Goal: Check status: Check status

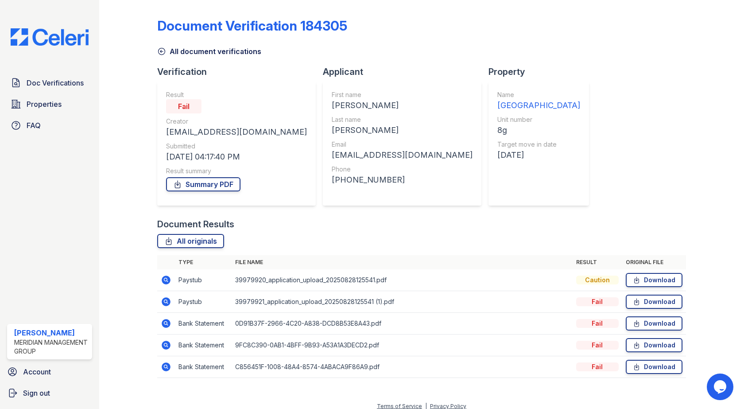
click at [414, 266] on th "File name" at bounding box center [402, 262] width 341 height 14
click at [215, 184] on link "Summary PDF" at bounding box center [203, 184] width 74 height 14
click at [167, 278] on icon at bounding box center [166, 279] width 9 height 9
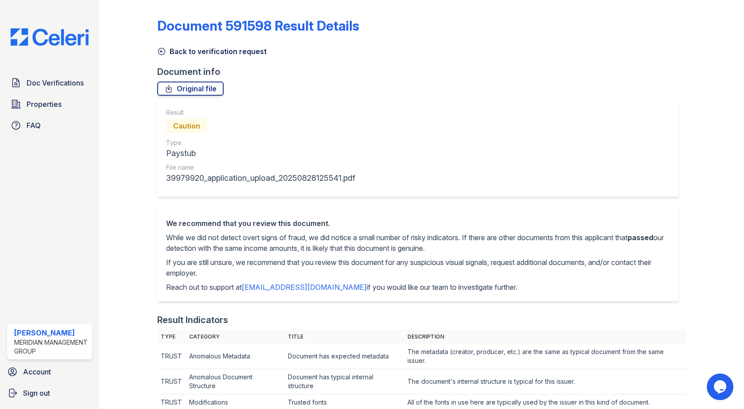
click at [218, 52] on link "Back to verification request" at bounding box center [211, 51] width 109 height 11
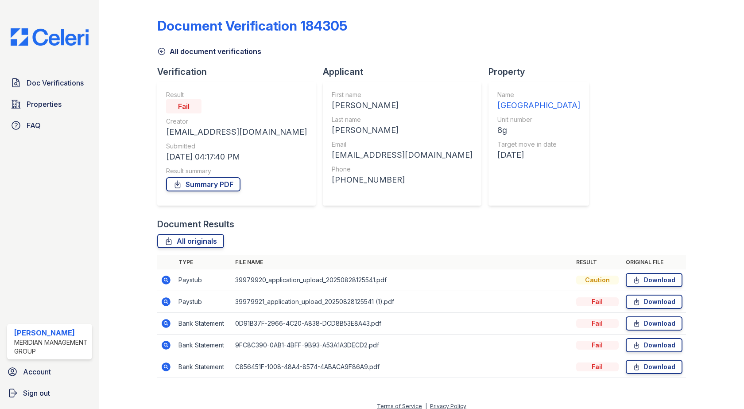
click at [166, 325] on icon at bounding box center [166, 323] width 9 height 9
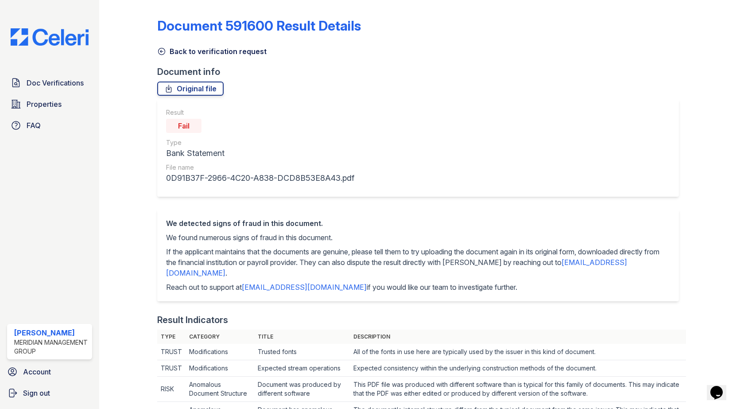
click at [173, 52] on link "Back to verification request" at bounding box center [211, 51] width 109 height 11
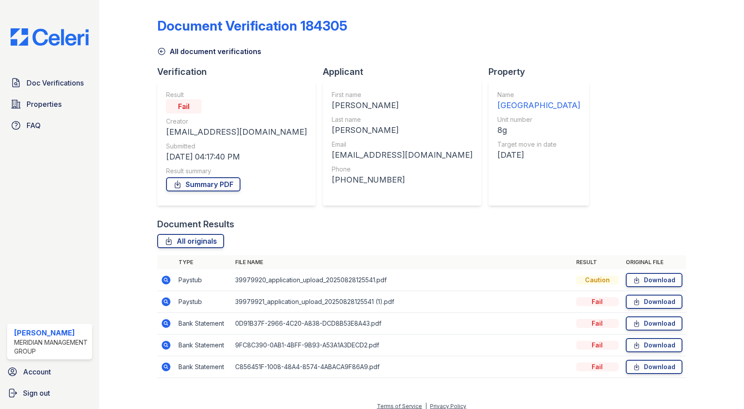
click at [165, 280] on icon at bounding box center [166, 279] width 2 height 2
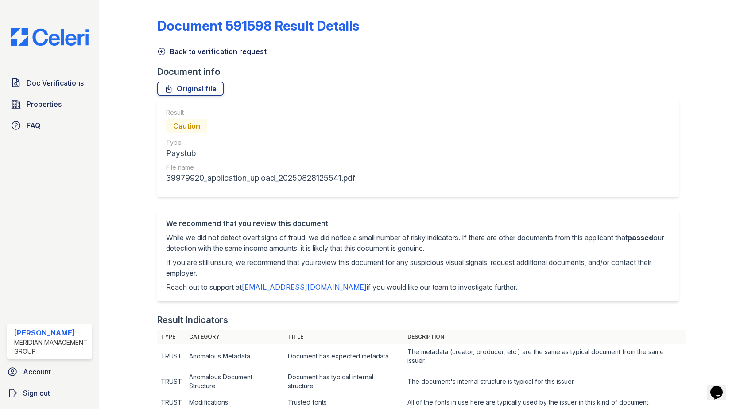
click at [182, 56] on link "Back to verification request" at bounding box center [211, 51] width 109 height 11
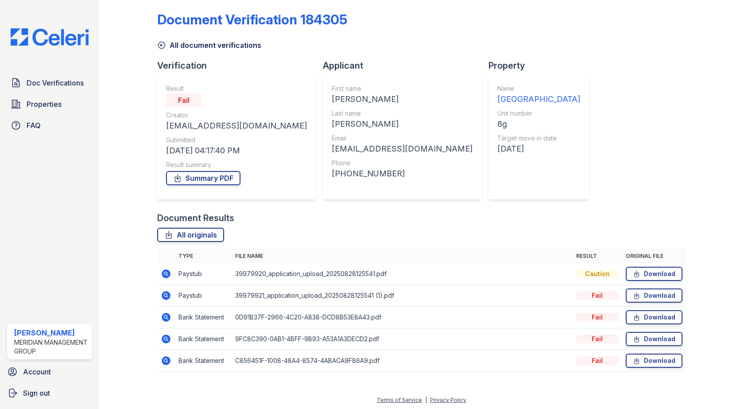
scroll to position [8, 0]
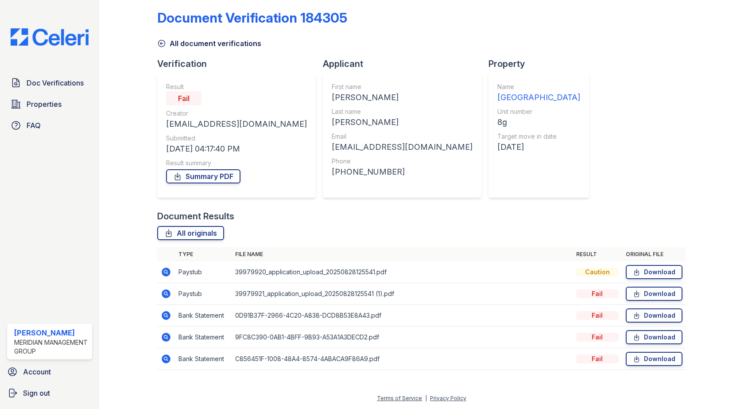
click at [166, 314] on icon at bounding box center [166, 315] width 2 height 2
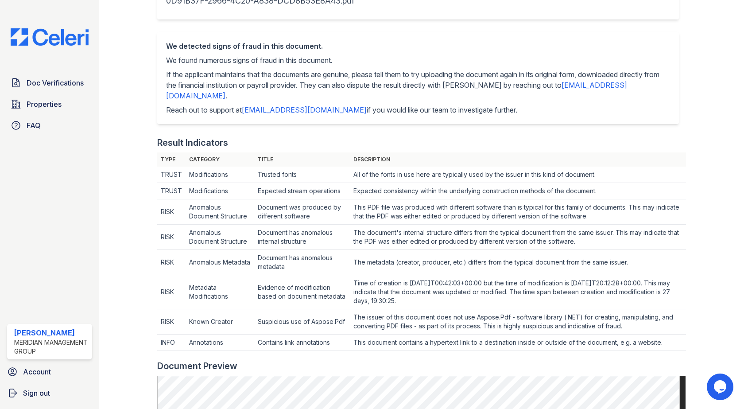
scroll to position [44, 0]
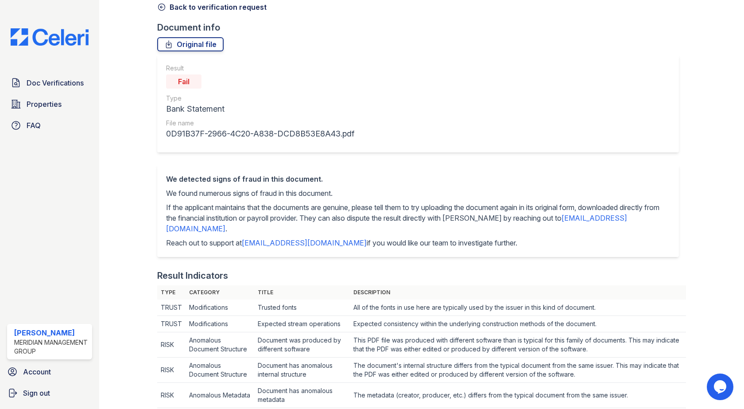
click at [172, 5] on link "Back to verification request" at bounding box center [211, 7] width 109 height 11
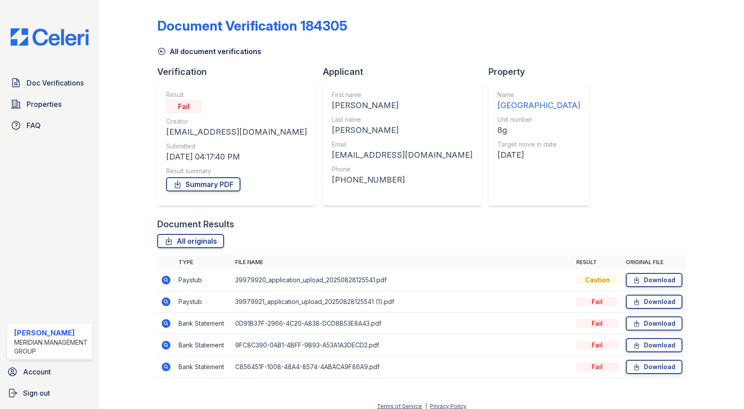
click at [168, 364] on icon at bounding box center [166, 366] width 9 height 9
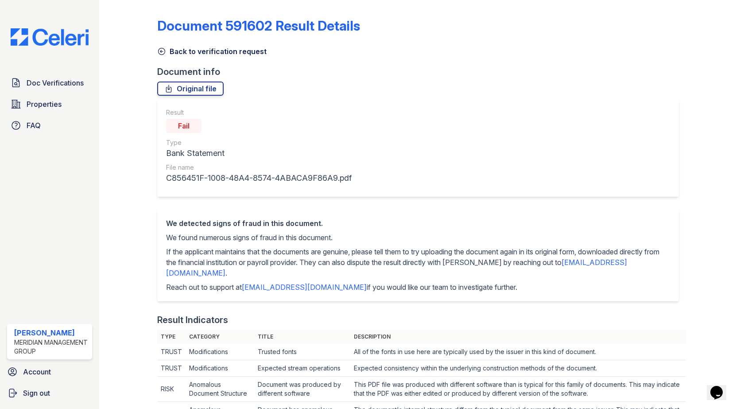
click at [192, 50] on link "Back to verification request" at bounding box center [211, 51] width 109 height 11
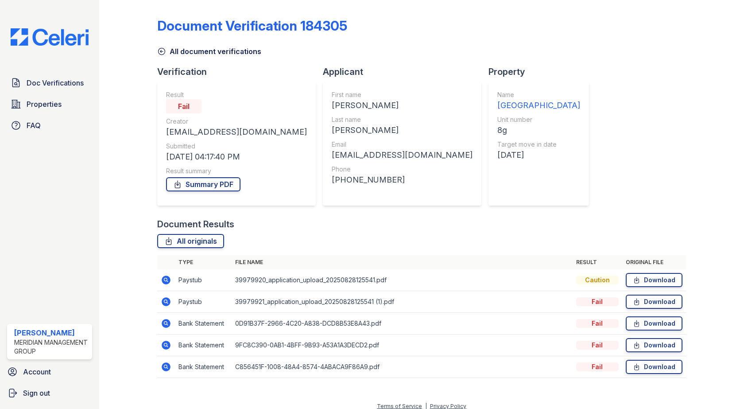
click at [169, 346] on icon at bounding box center [166, 345] width 9 height 9
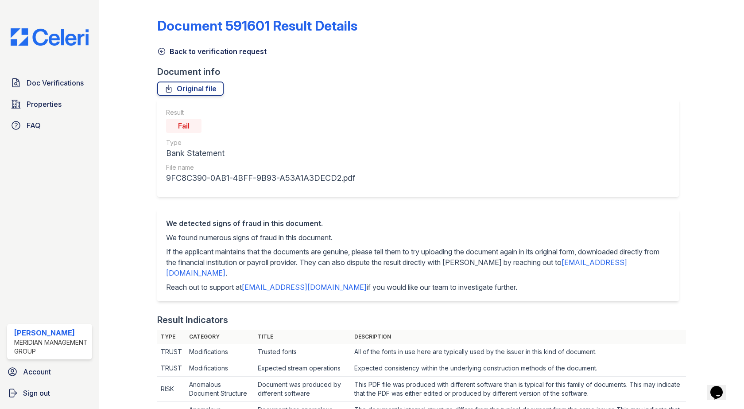
click at [176, 48] on link "Back to verification request" at bounding box center [211, 51] width 109 height 11
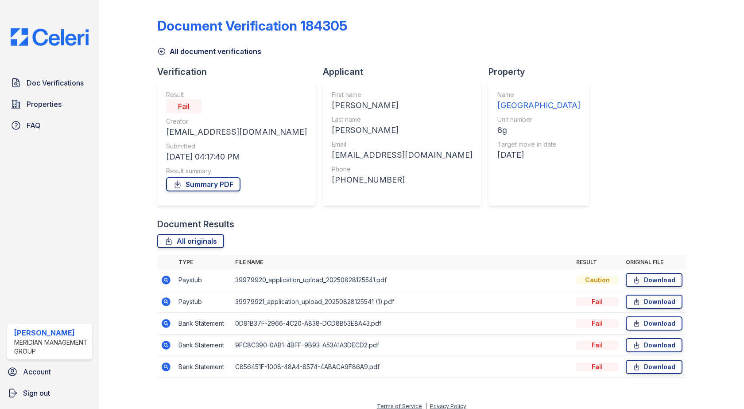
click at [166, 298] on icon at bounding box center [166, 301] width 9 height 9
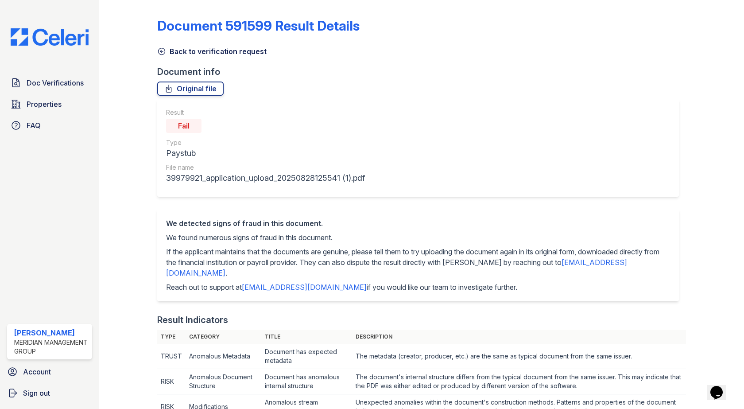
click at [175, 52] on link "Back to verification request" at bounding box center [211, 51] width 109 height 11
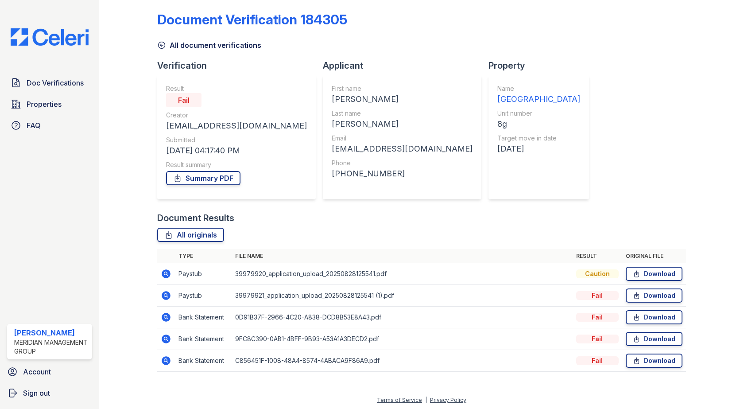
scroll to position [8, 0]
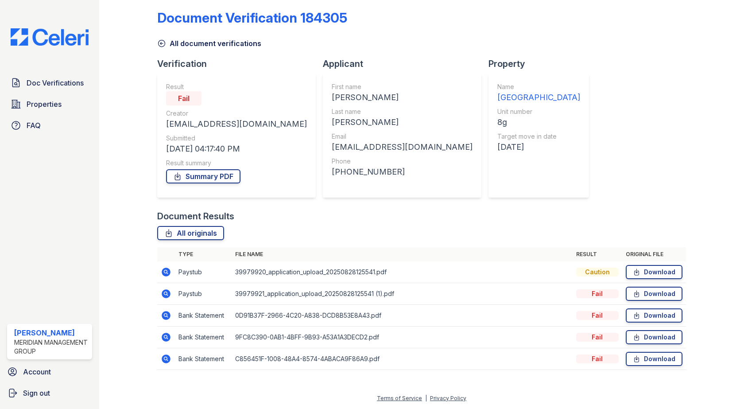
click at [168, 295] on icon at bounding box center [166, 293] width 9 height 9
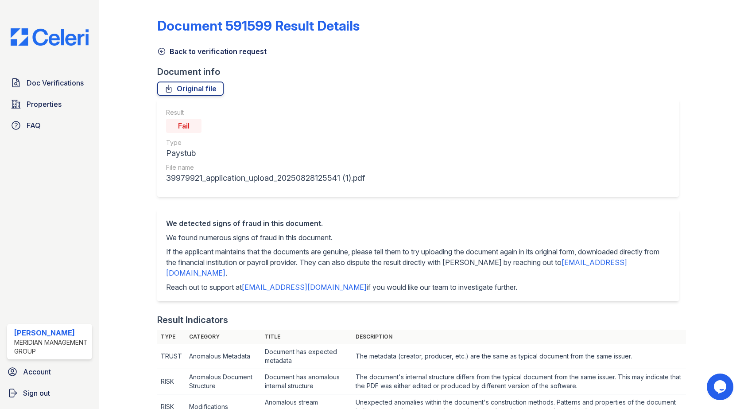
click at [191, 47] on link "Back to verification request" at bounding box center [211, 51] width 109 height 11
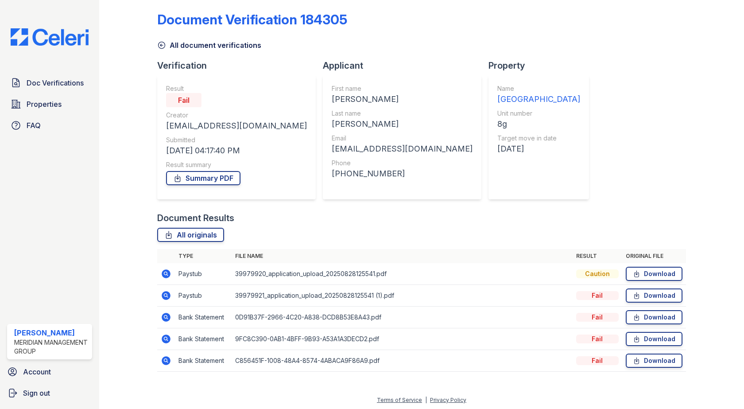
scroll to position [8, 0]
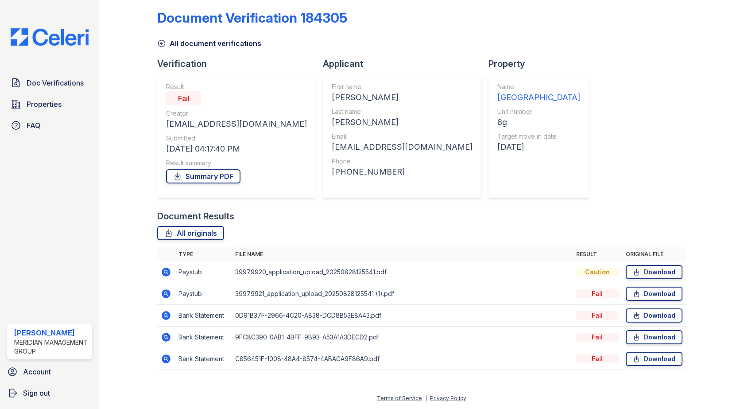
click at [164, 272] on icon at bounding box center [166, 272] width 11 height 11
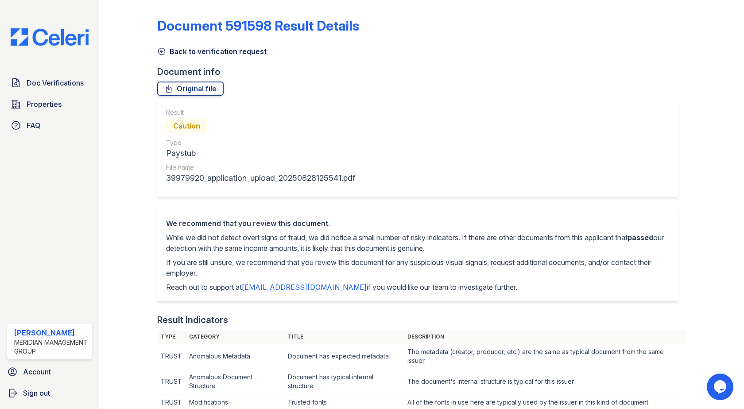
click at [163, 48] on icon at bounding box center [161, 51] width 9 height 9
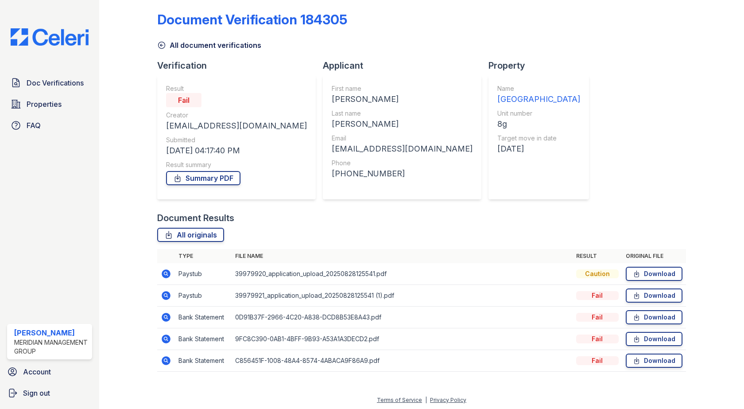
scroll to position [8, 0]
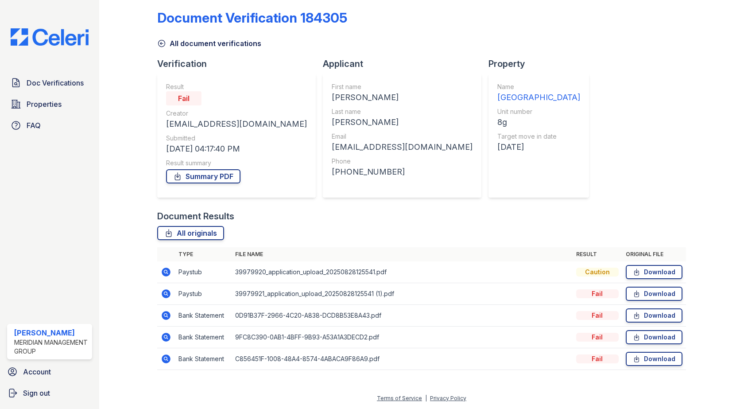
click at [167, 315] on icon at bounding box center [166, 315] width 11 height 11
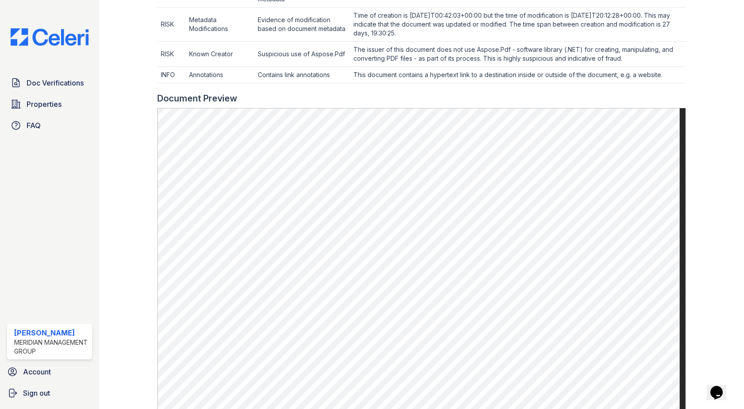
scroll to position [487, 0]
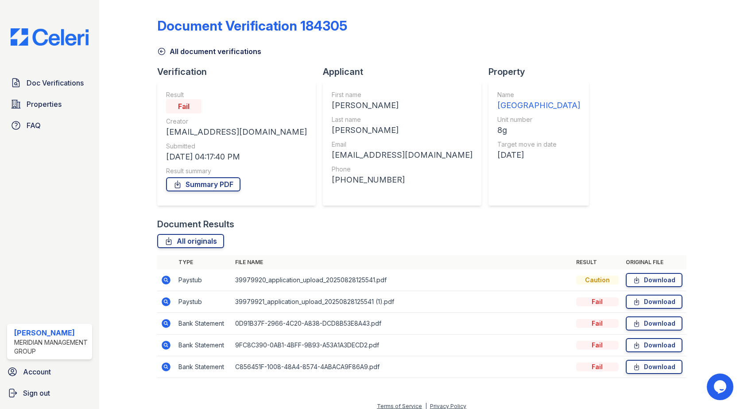
click at [167, 342] on icon at bounding box center [166, 345] width 9 height 9
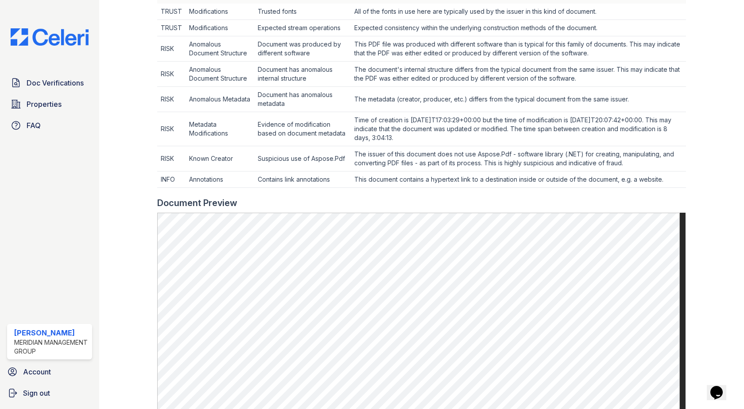
scroll to position [399, 0]
